Goal: Navigation & Orientation: Find specific page/section

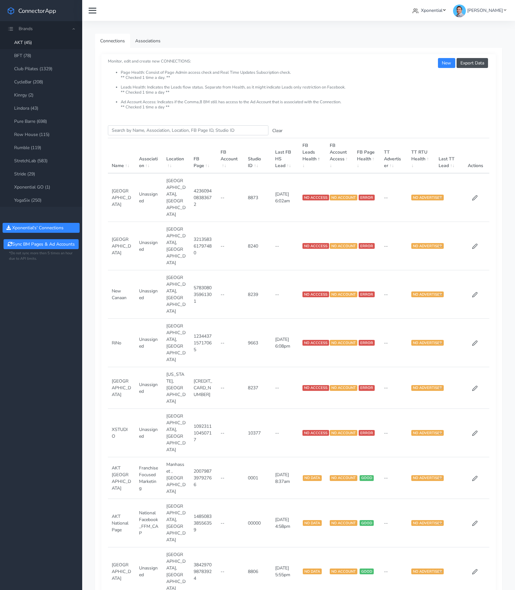
click at [431, 10] on span "Xponential" at bounding box center [431, 10] width 21 height 6
click at [424, 107] on button "JECT" at bounding box center [406, 103] width 84 height 11
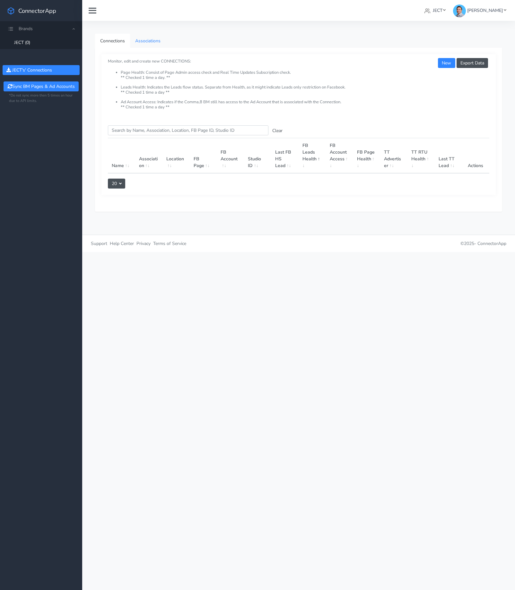
click at [148, 42] on link "Associations" at bounding box center [148, 41] width 36 height 14
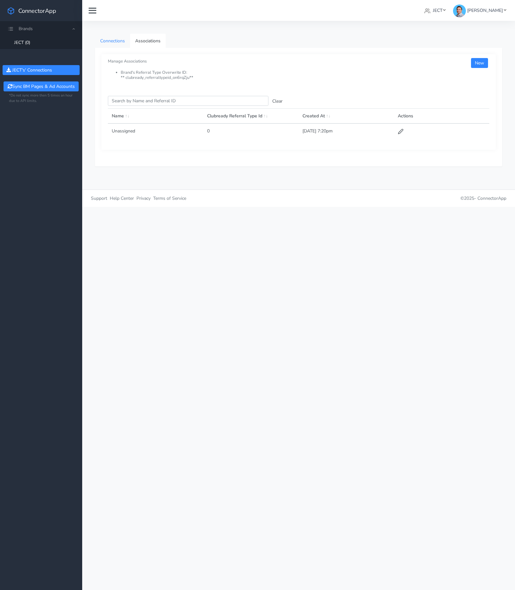
click at [110, 41] on link "Connections" at bounding box center [112, 41] width 35 height 14
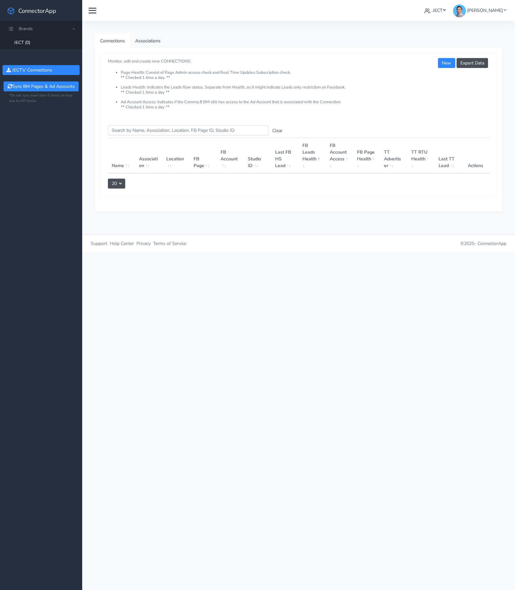
click at [442, 10] on span "JECT" at bounding box center [438, 10] width 10 height 6
click at [401, 94] on span "Sequel Fitness" at bounding box center [386, 93] width 30 height 6
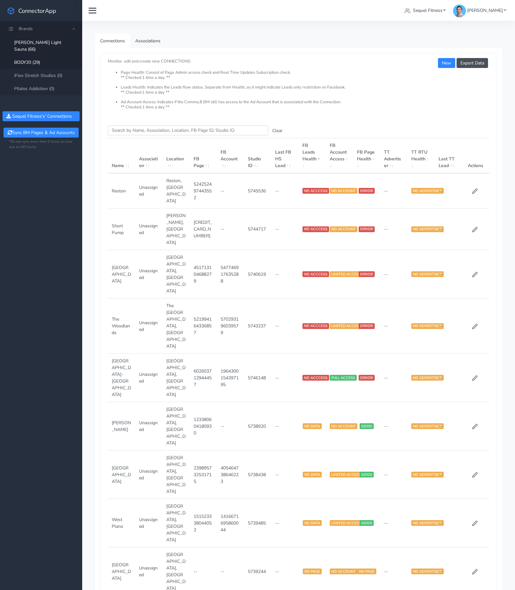
click at [27, 56] on link "BODY20 (29)" at bounding box center [41, 62] width 82 height 13
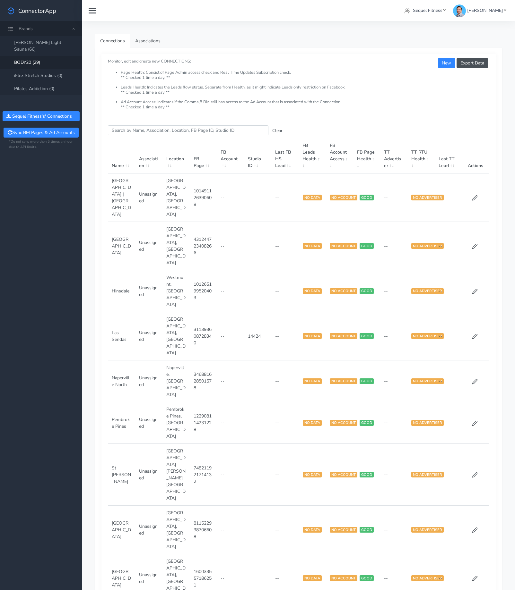
click at [199, 24] on div "Connections Associations Export Data New Monitor, edit and create new CONNECTIO…" at bounding box center [298, 598] width 433 height 1154
